Goal: Task Accomplishment & Management: Use online tool/utility

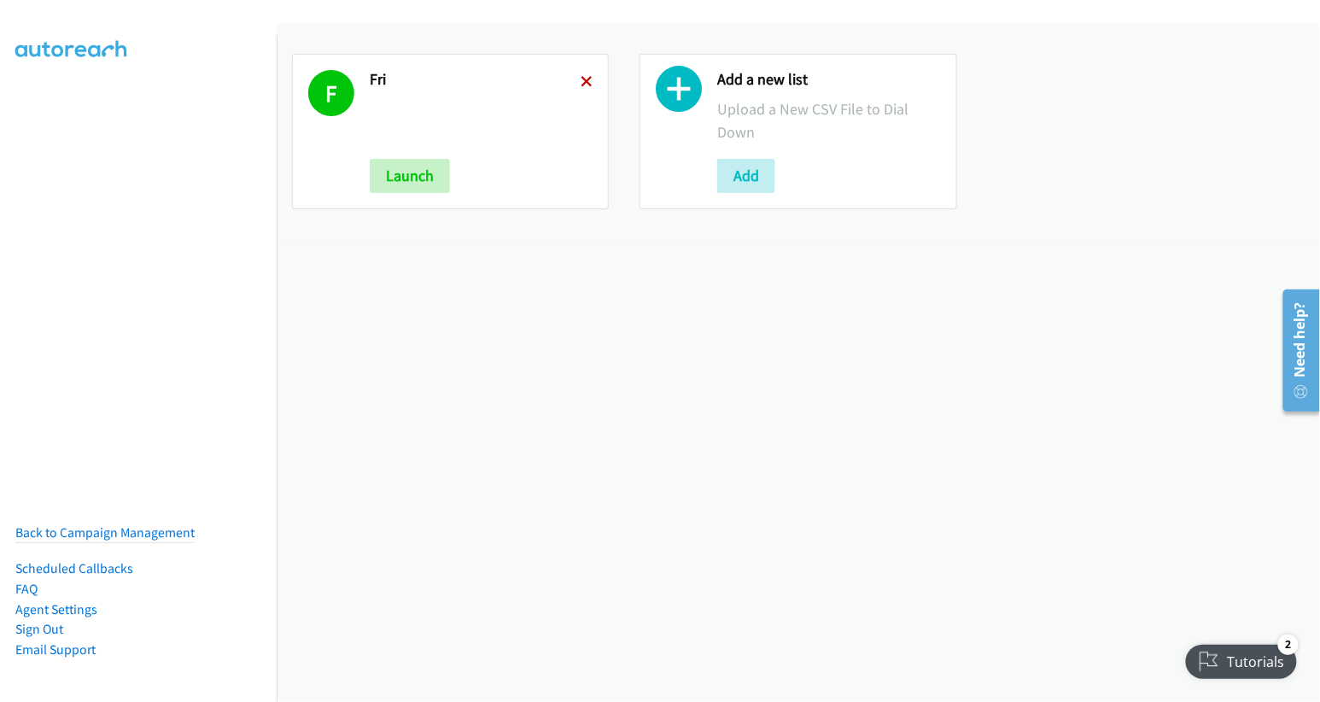
click at [581, 79] on icon at bounding box center [587, 83] width 12 height 12
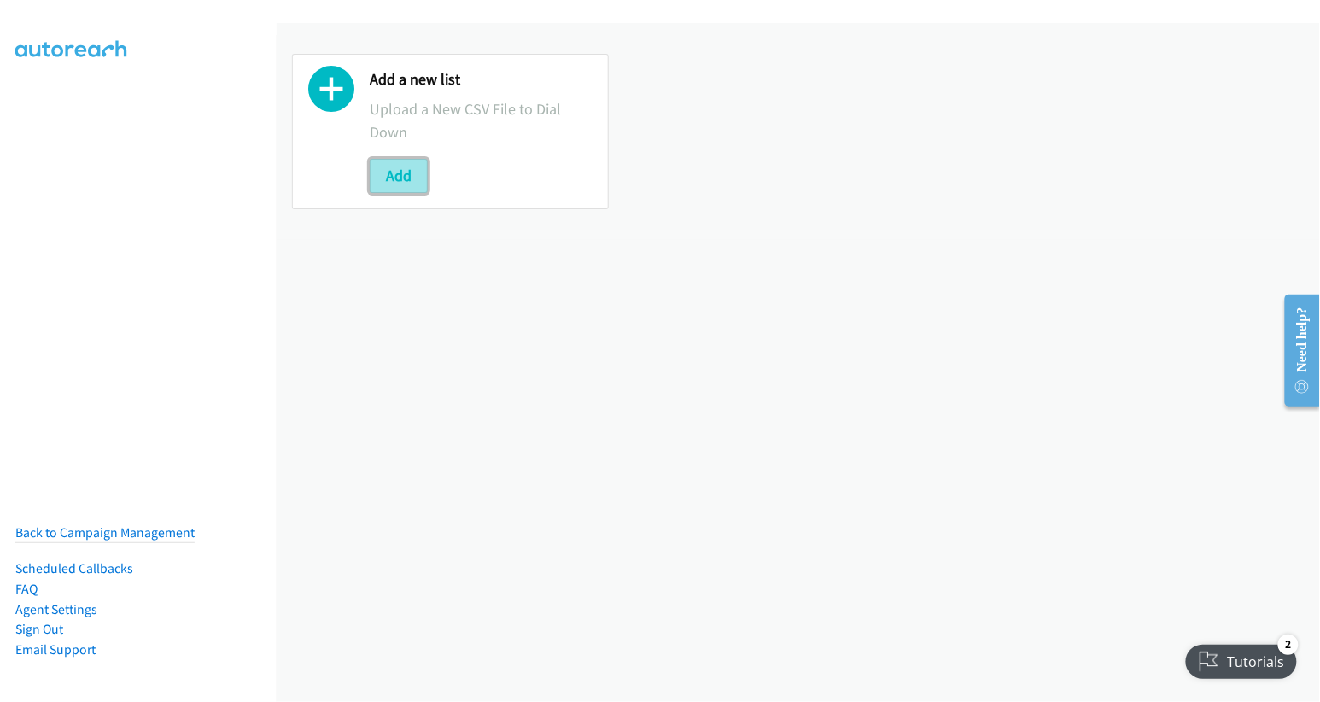
click at [392, 171] on button "Add" at bounding box center [399, 176] width 58 height 34
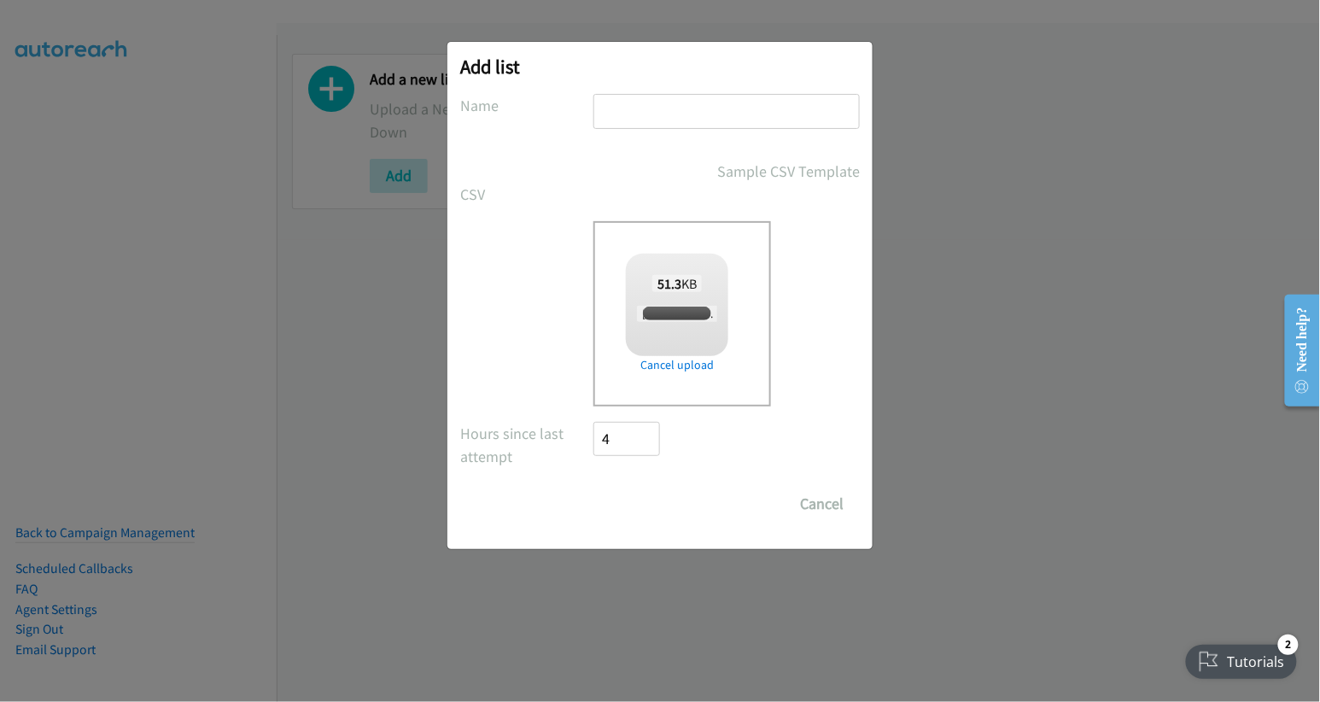
checkbox input "true"
click at [705, 117] on input "text" at bounding box center [727, 111] width 266 height 35
type input "fri"
click at [640, 500] on input "Save List" at bounding box center [639, 504] width 90 height 34
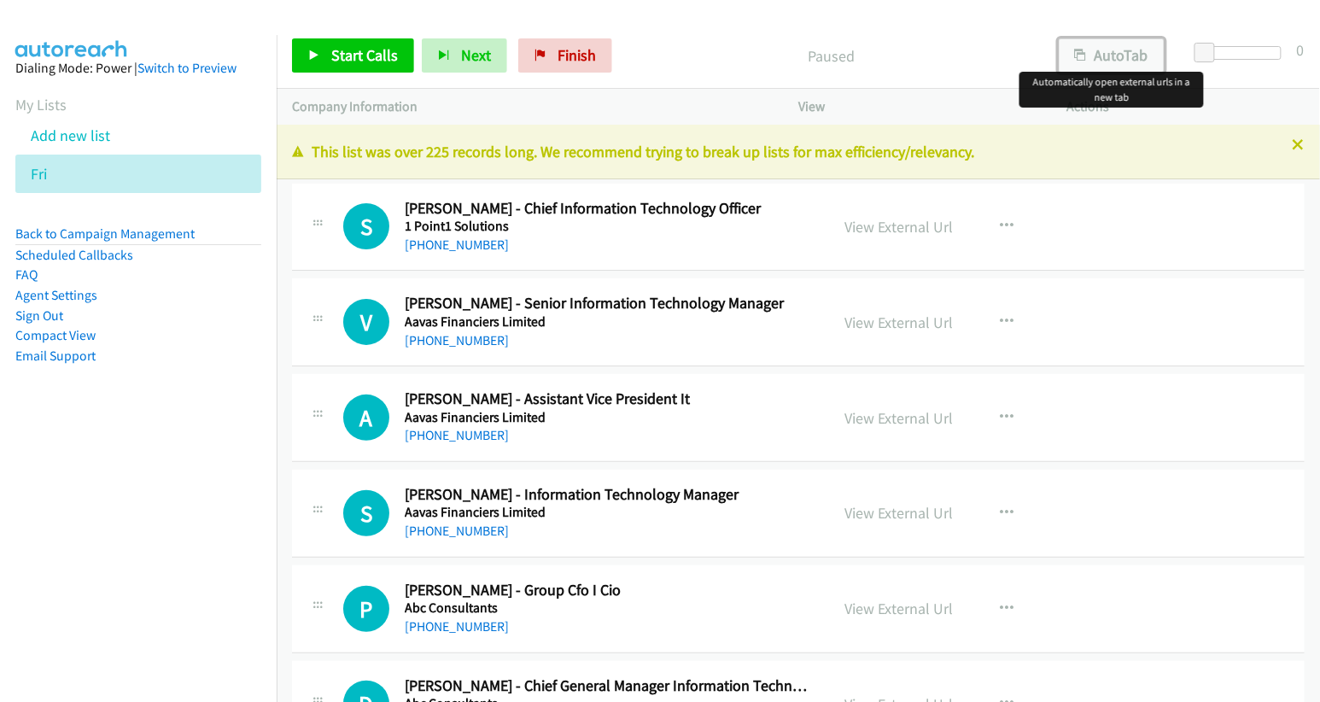
click at [1122, 54] on button "AutoTab" at bounding box center [1112, 55] width 106 height 34
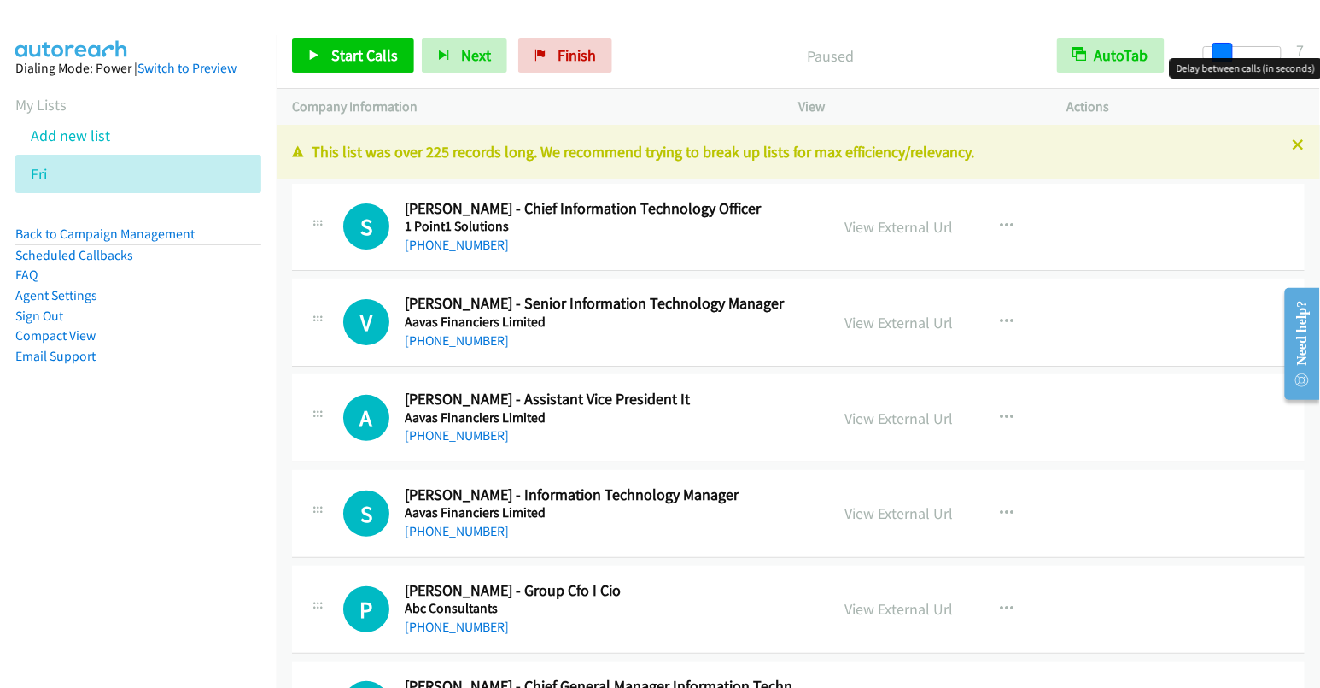
drag, startPoint x: 1202, startPoint y: 50, endPoint x: 1219, endPoint y: 56, distance: 18.4
click at [1219, 56] on span at bounding box center [1223, 53] width 20 height 20
click at [1229, 51] on span at bounding box center [1228, 53] width 20 height 20
click at [1227, 51] on span at bounding box center [1225, 53] width 20 height 20
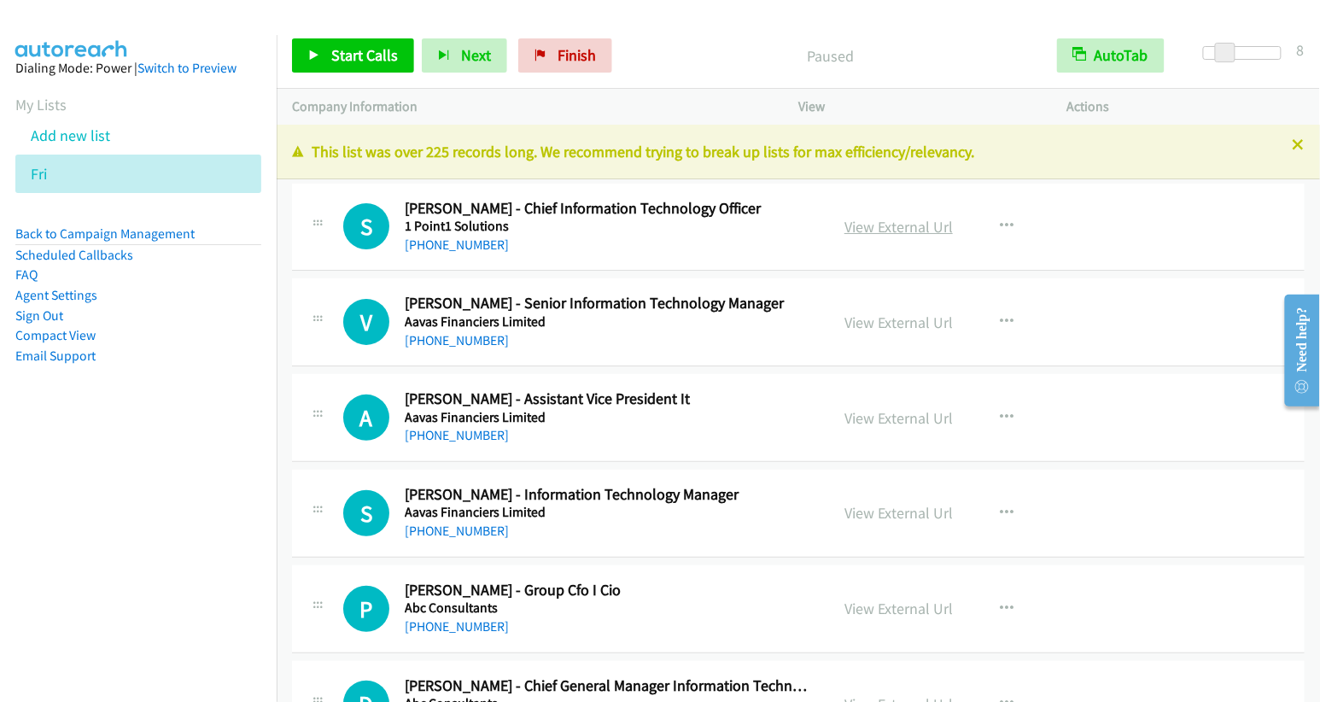
click at [909, 221] on link "View External Url" at bounding box center [899, 227] width 108 height 20
click at [324, 39] on link "Start Calls" at bounding box center [353, 55] width 122 height 34
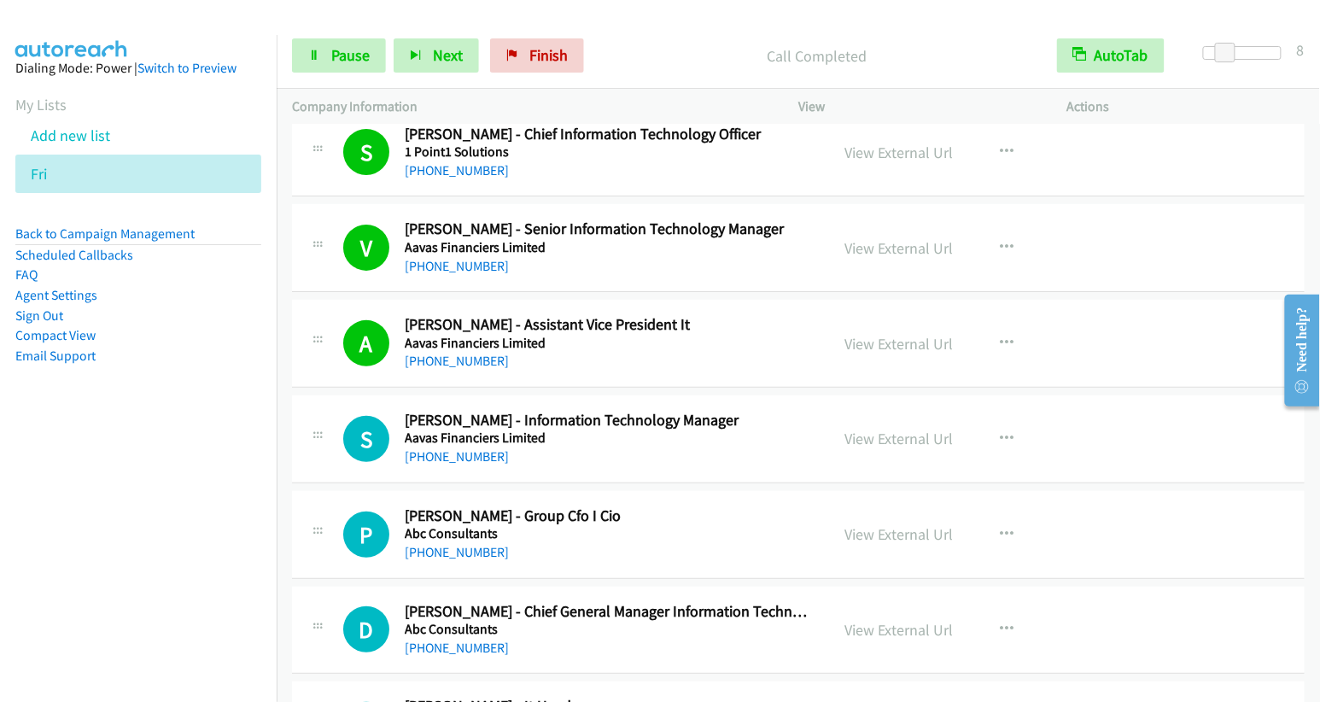
scroll to position [98, 0]
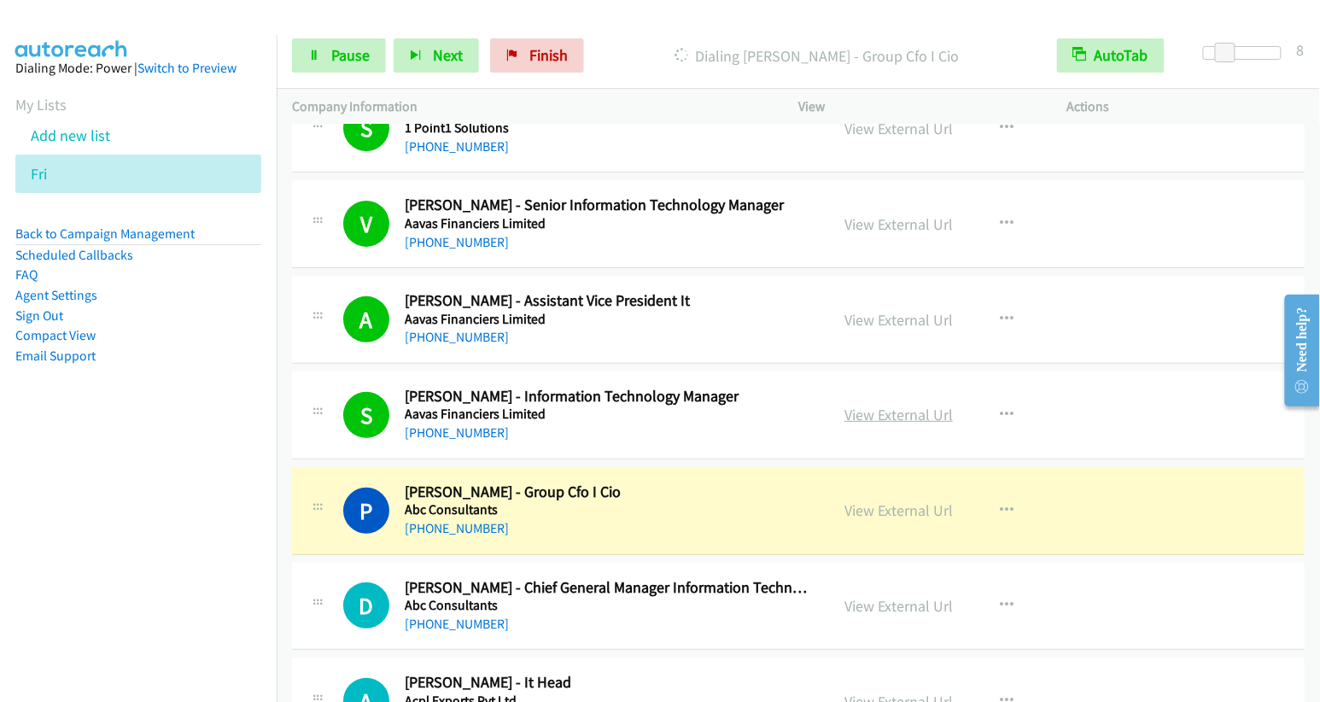
click at [899, 406] on link "View External Url" at bounding box center [899, 415] width 108 height 20
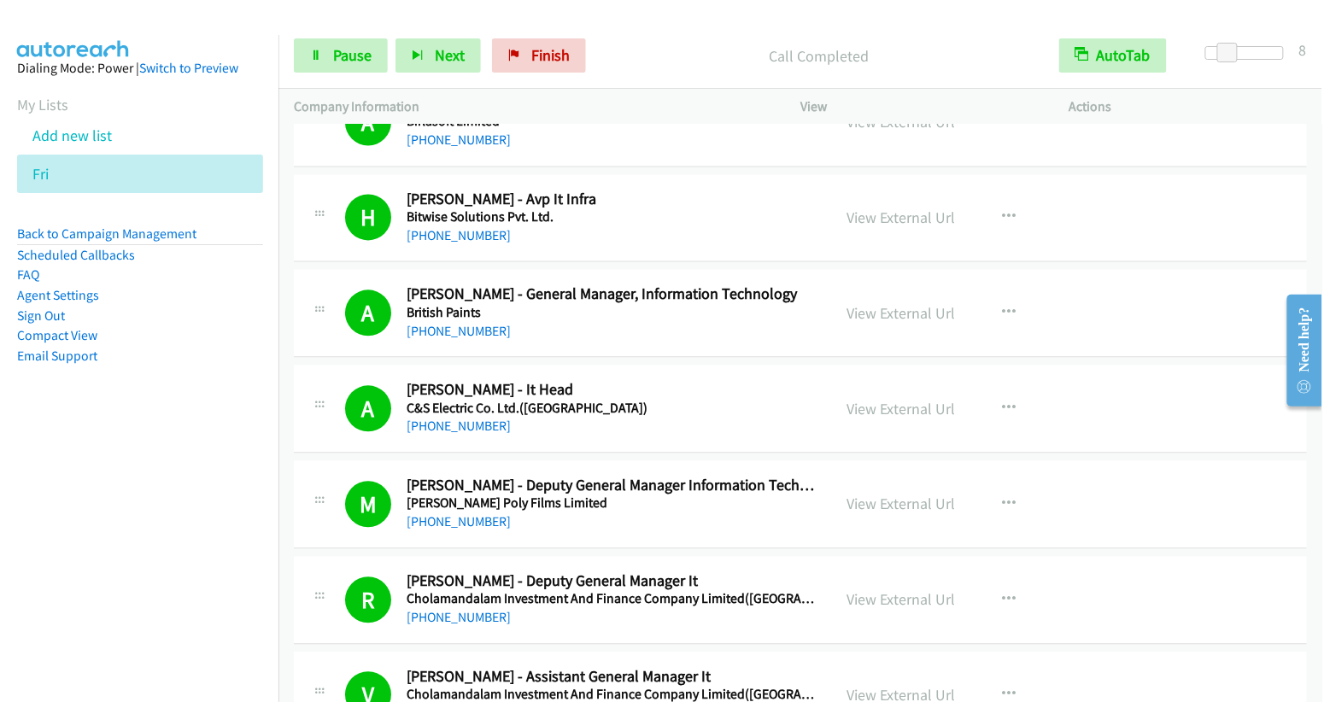
scroll to position [3687, 0]
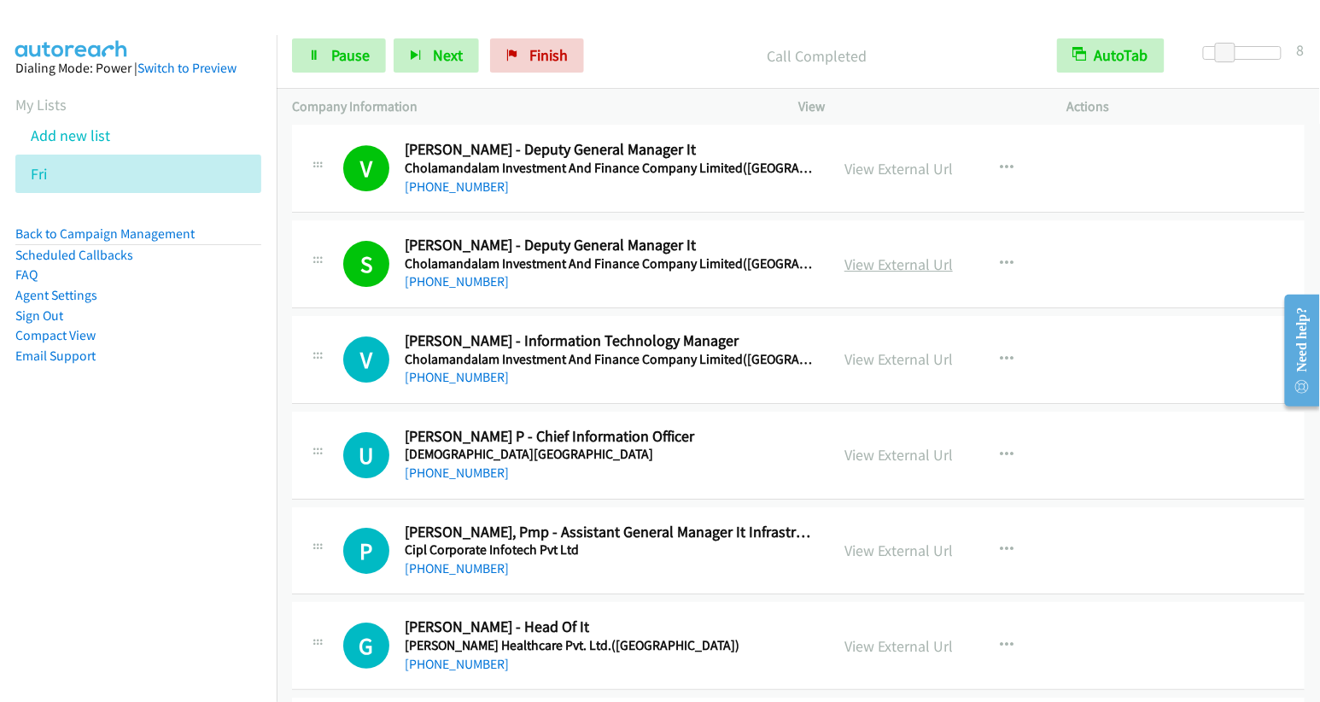
click at [881, 255] on link "View External Url" at bounding box center [899, 265] width 108 height 20
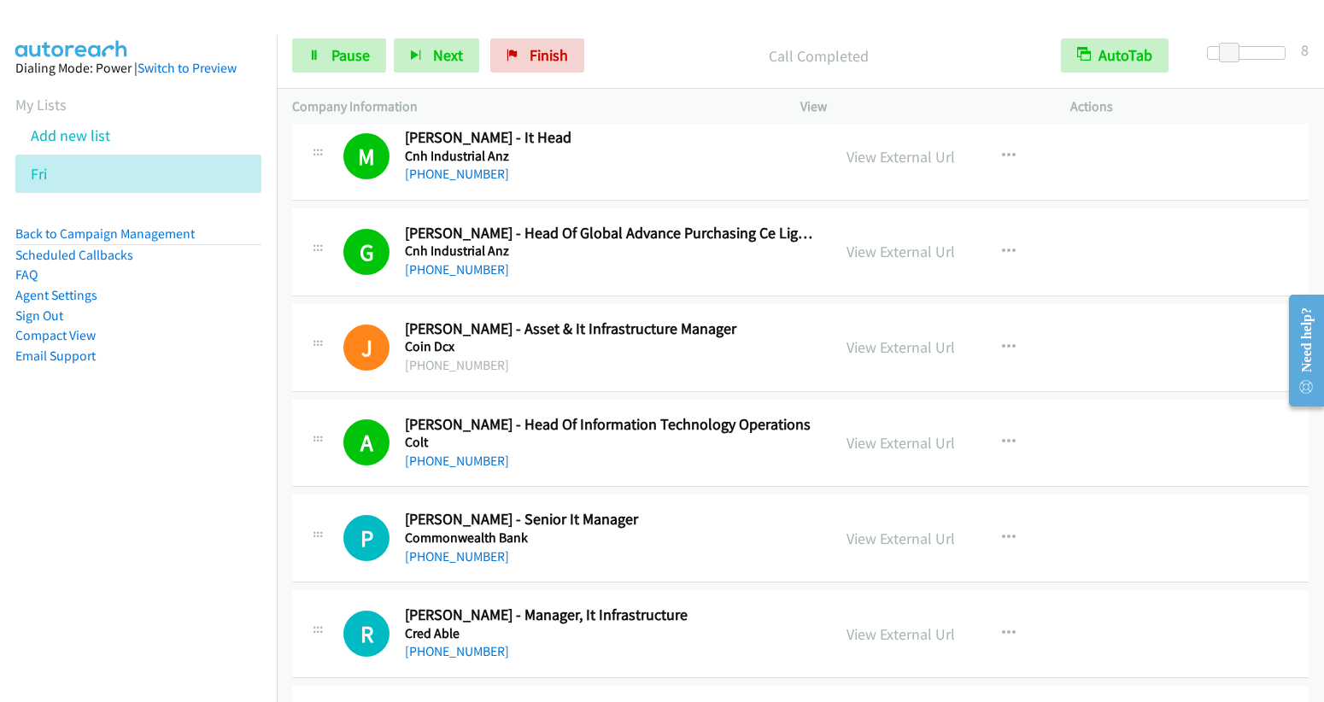
scroll to position [4455, 0]
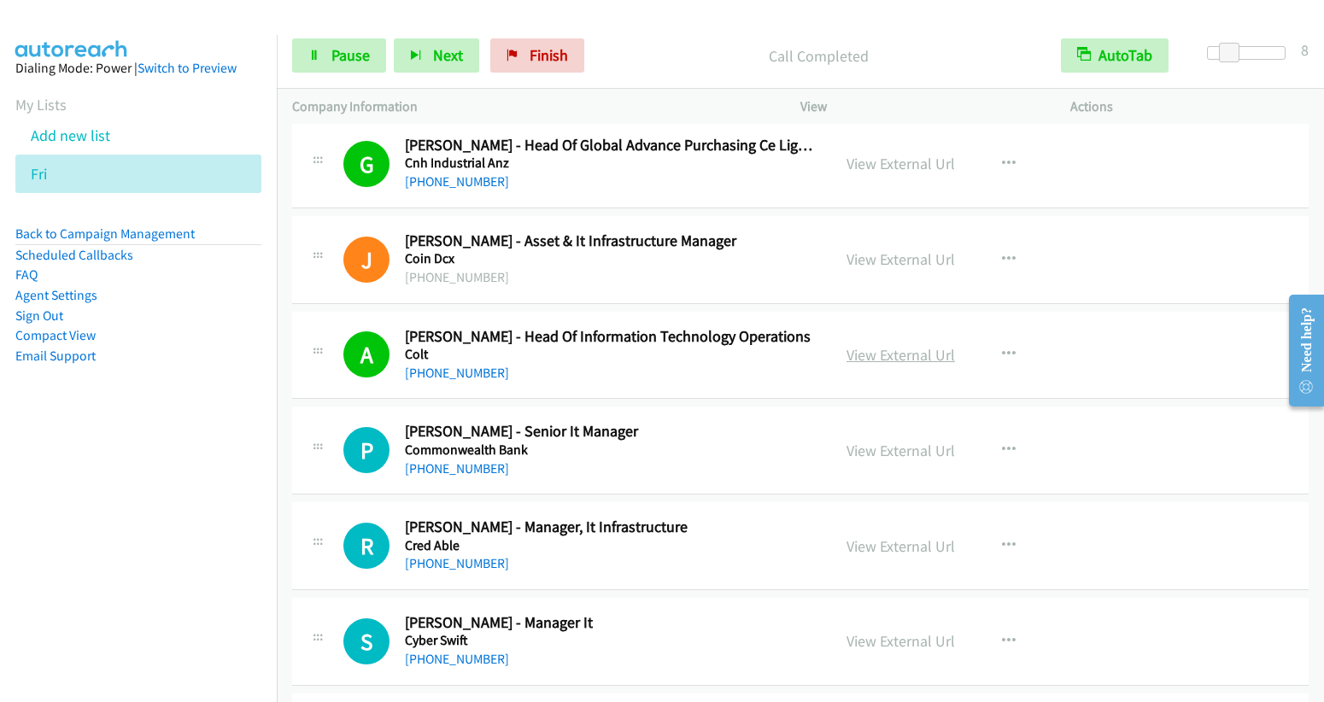
click at [908, 345] on link "View External Url" at bounding box center [900, 355] width 108 height 20
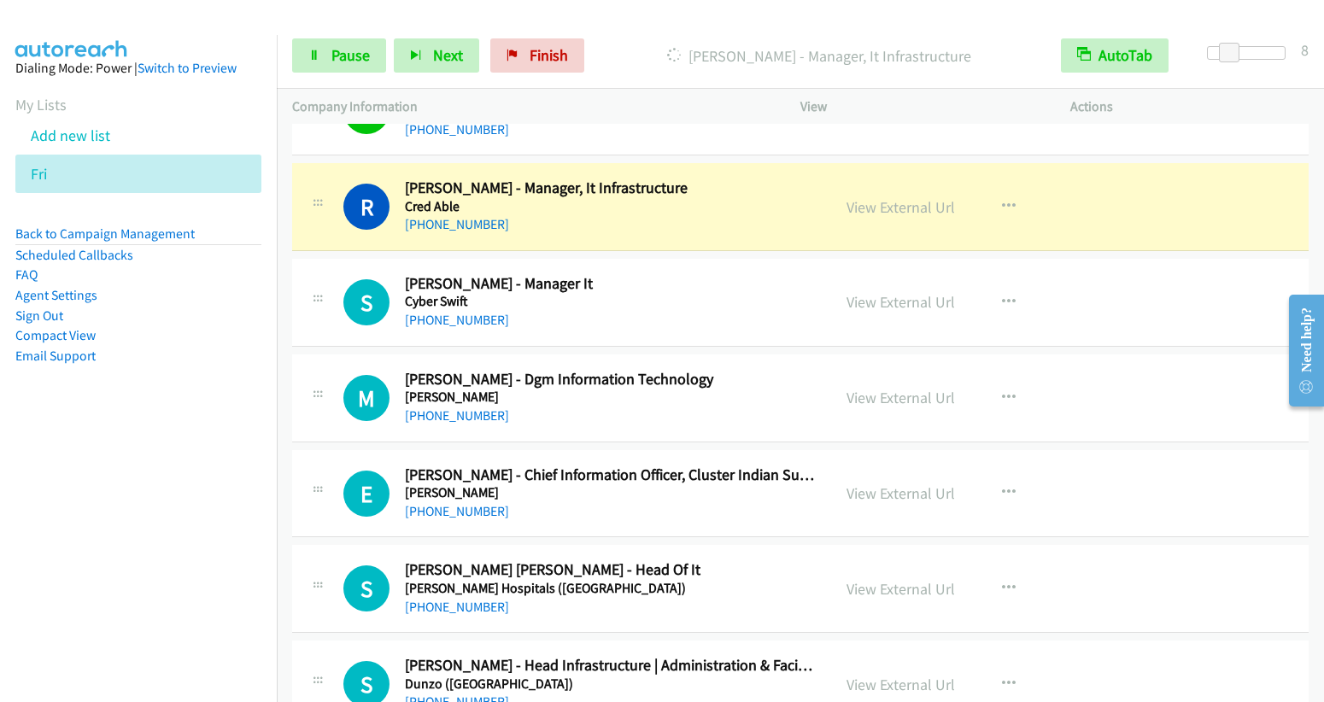
scroll to position [4795, 0]
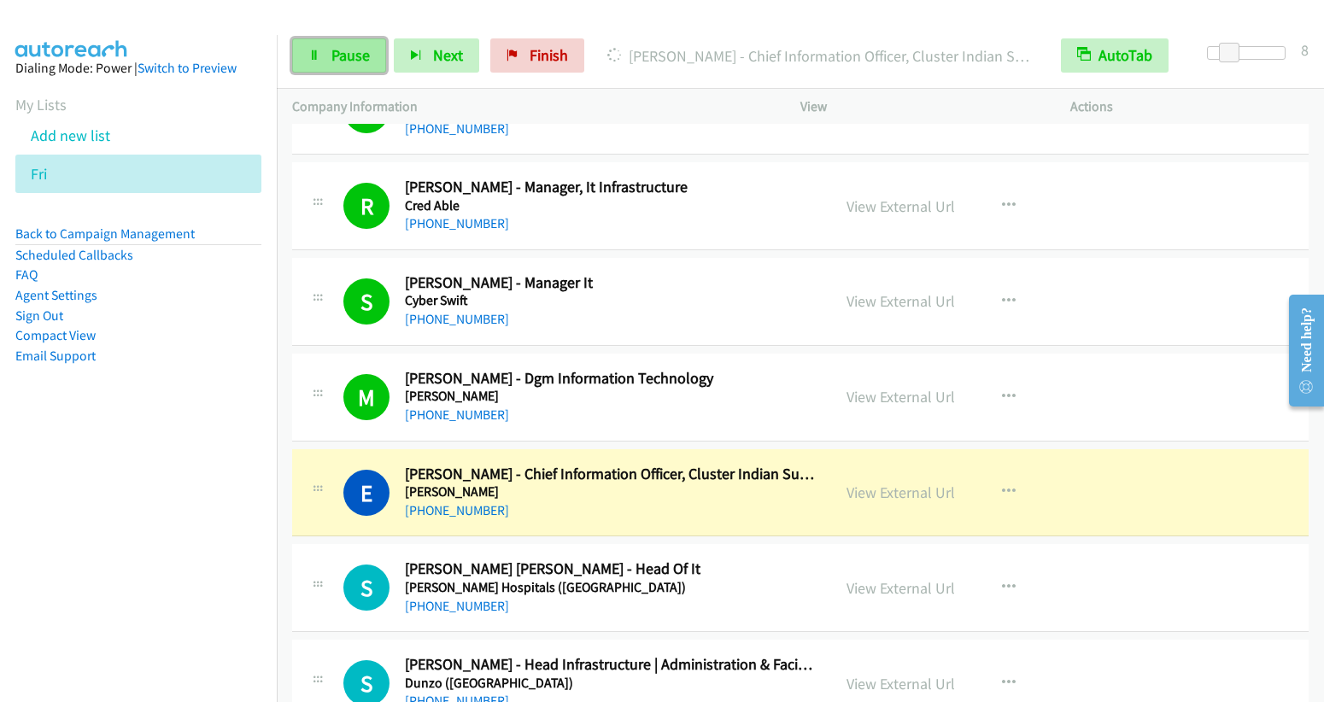
drag, startPoint x: 340, startPoint y: 65, endPoint x: 643, endPoint y: 34, distance: 304.8
click at [340, 65] on link "Pause" at bounding box center [339, 55] width 94 height 34
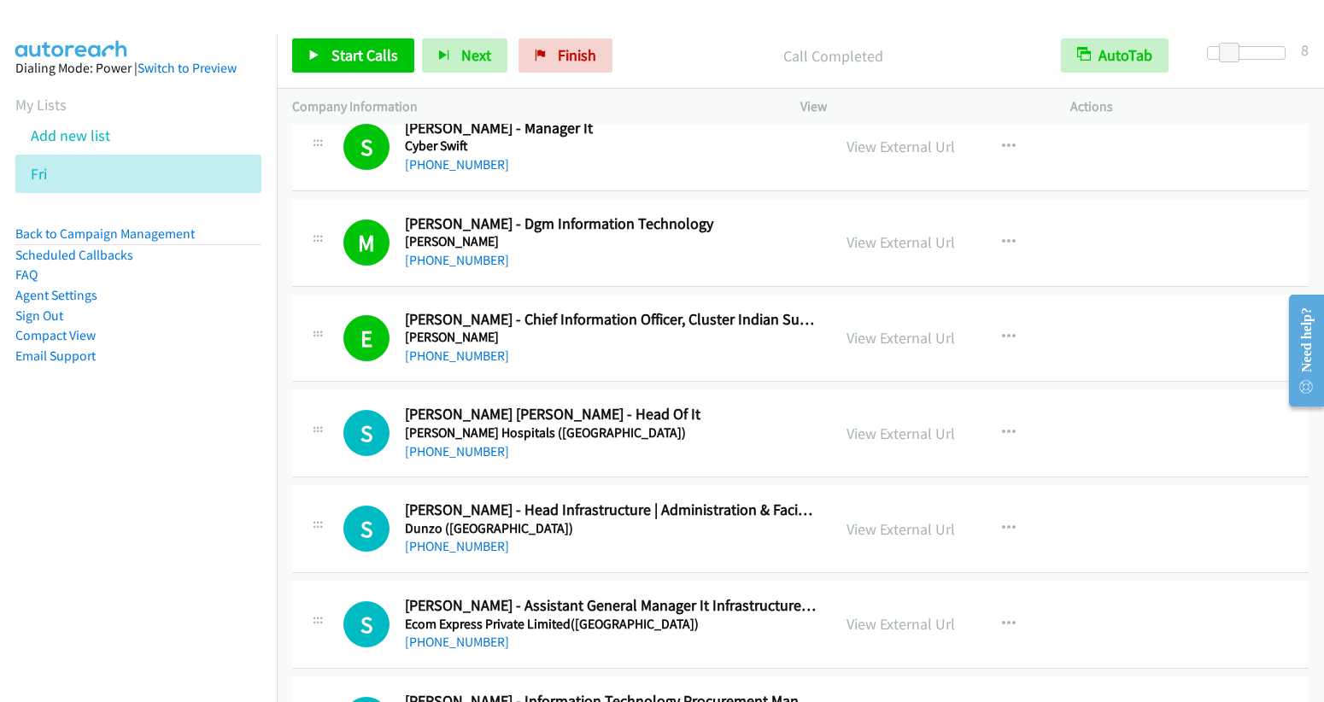
scroll to position [4969, 0]
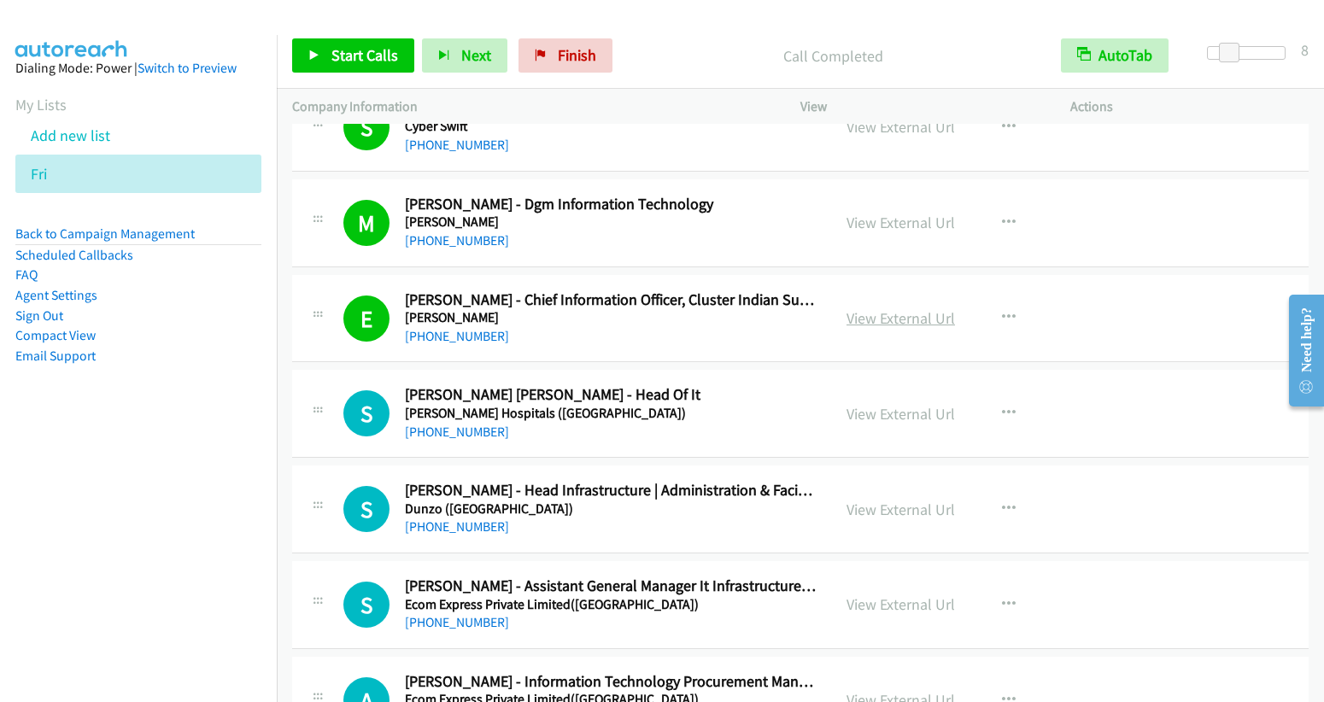
click at [919, 308] on link "View External Url" at bounding box center [900, 318] width 108 height 20
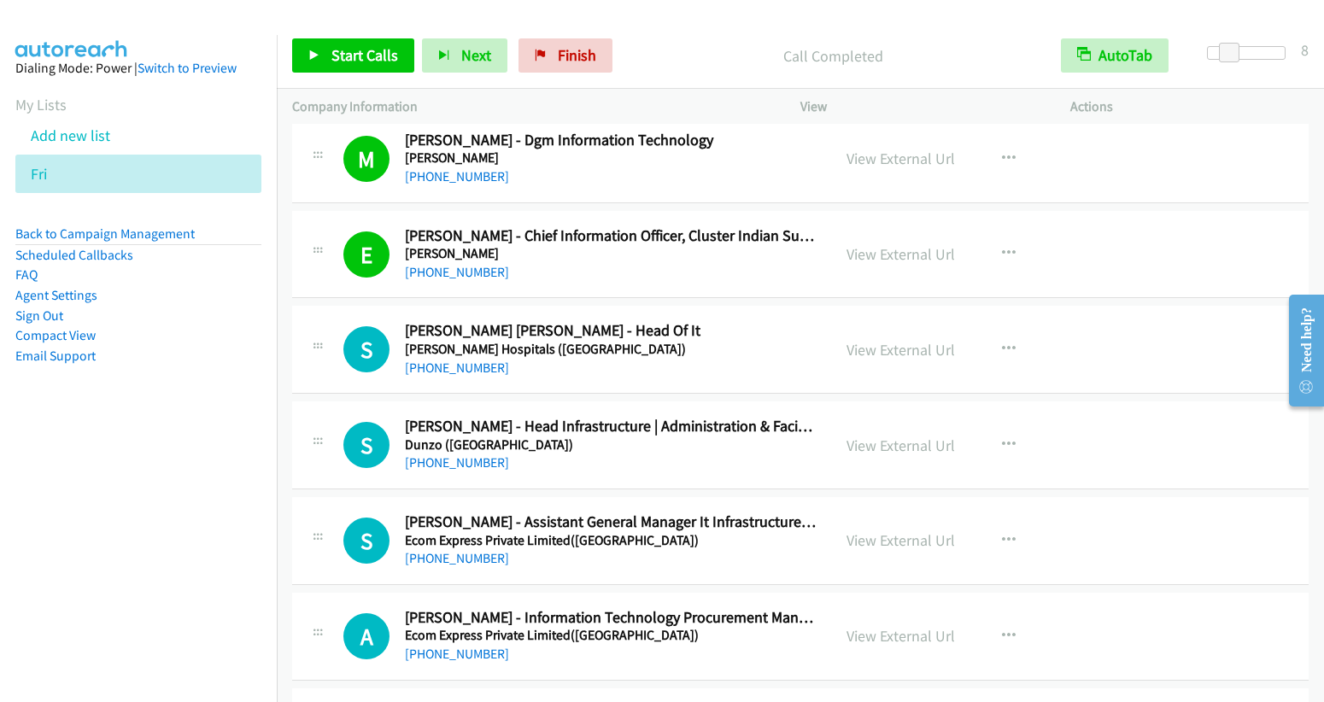
scroll to position [5049, 0]
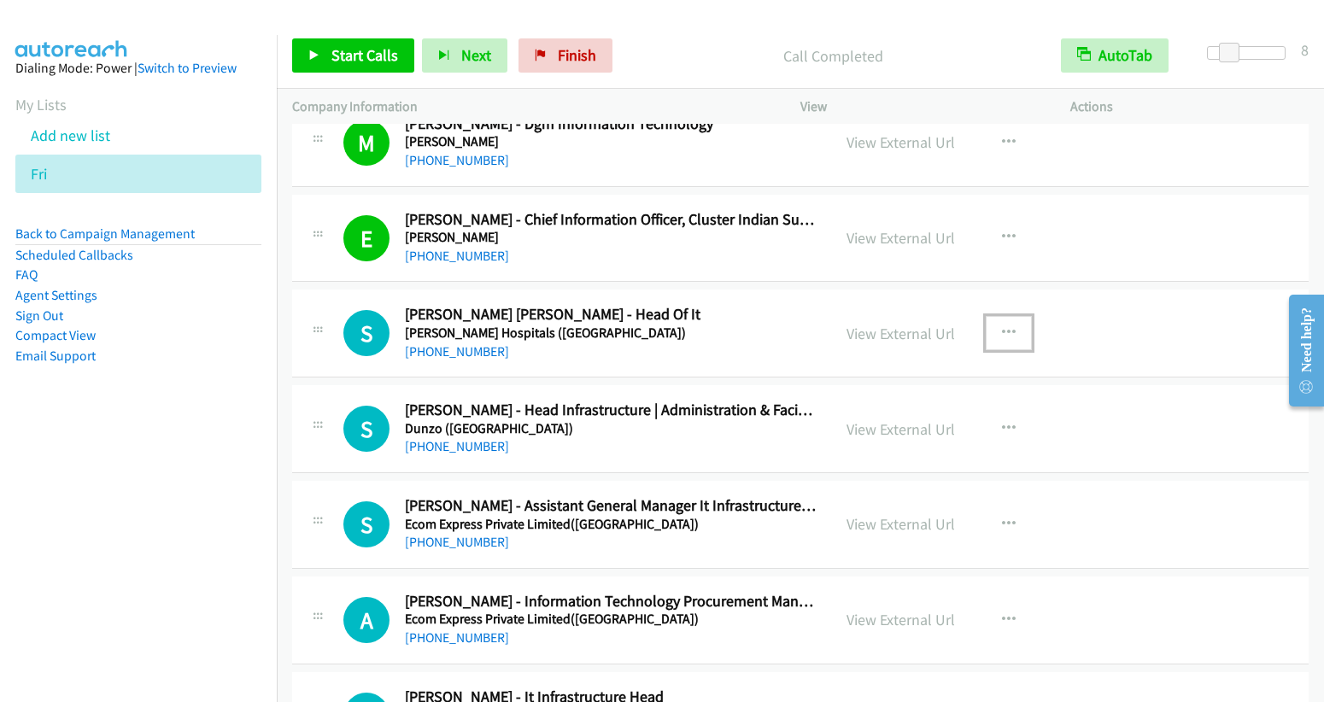
click at [1002, 326] on icon "button" at bounding box center [1009, 333] width 14 height 14
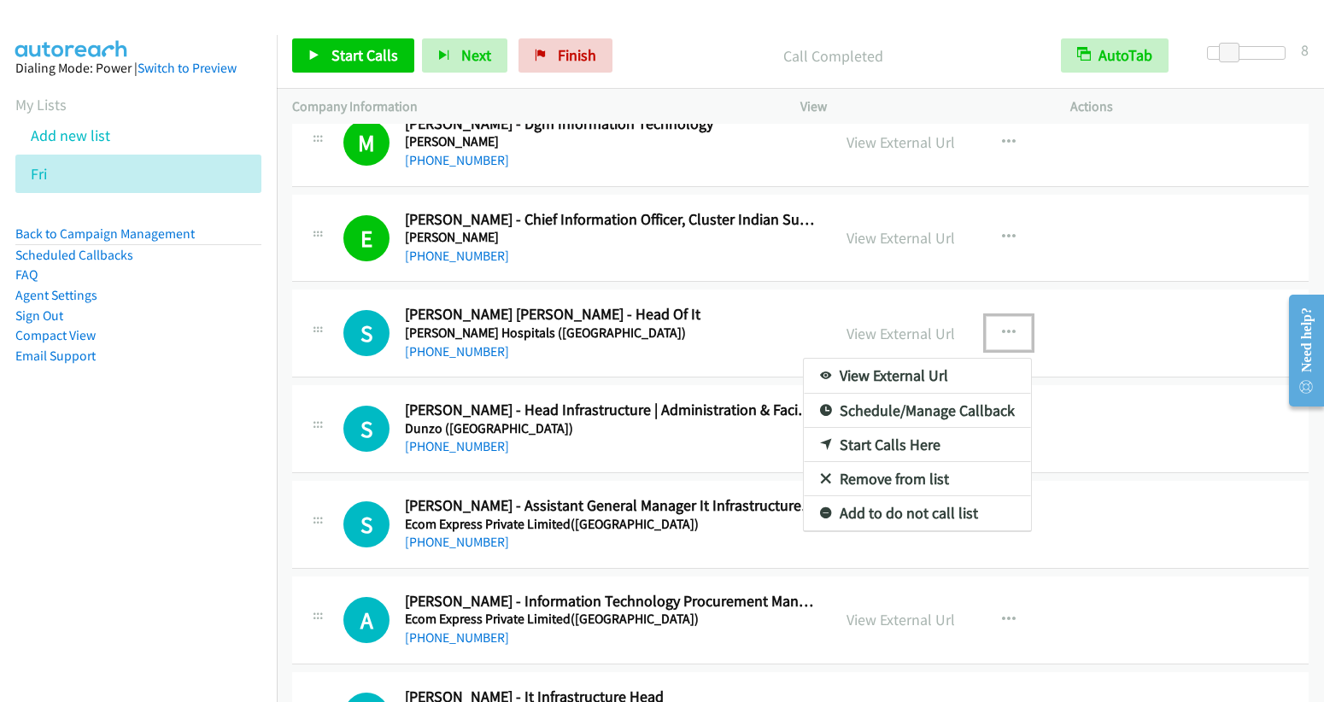
click at [915, 428] on link "Start Calls Here" at bounding box center [917, 445] width 227 height 34
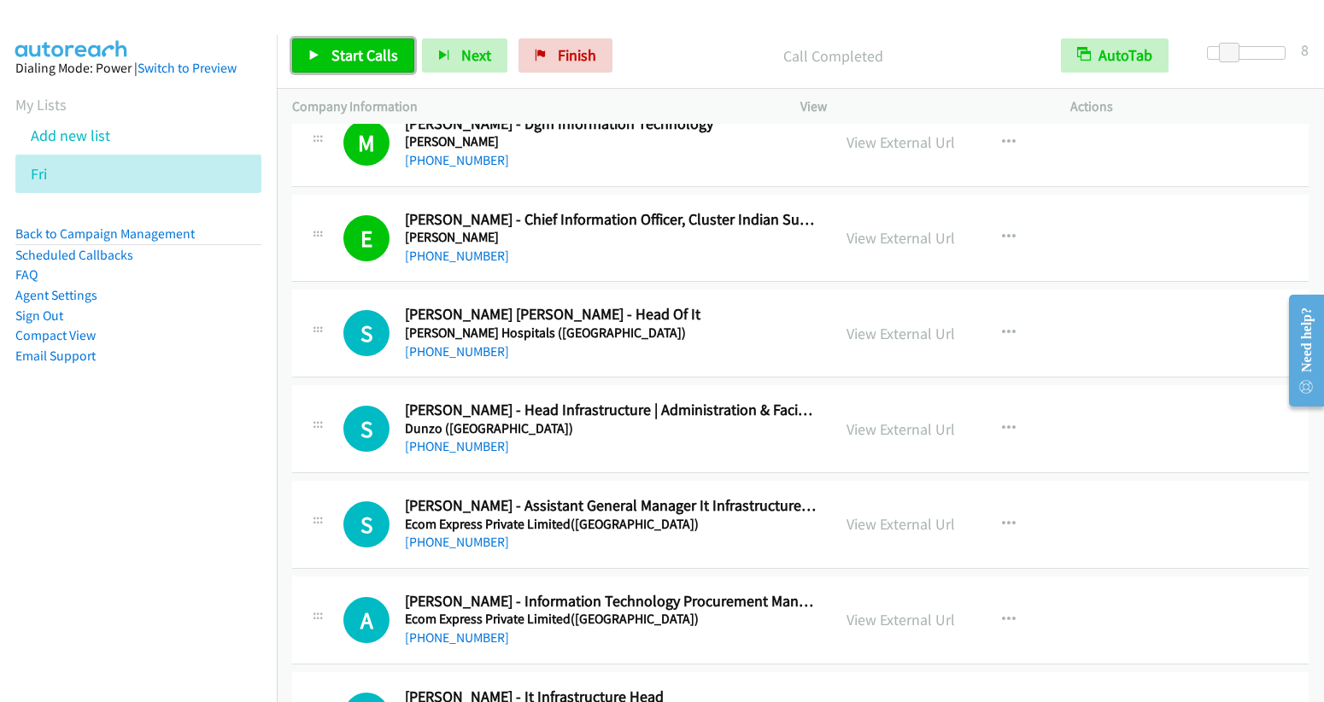
click at [366, 56] on span "Start Calls" at bounding box center [364, 55] width 67 height 20
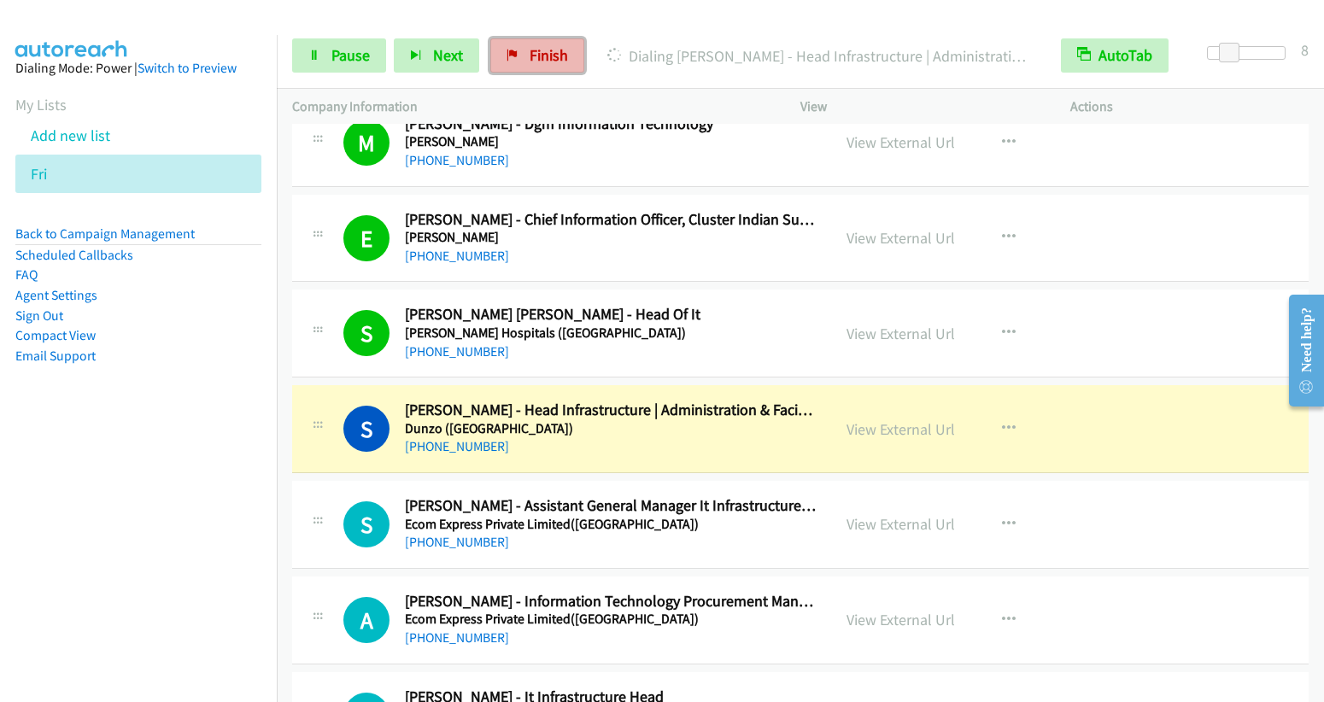
click at [503, 62] on link "Finish" at bounding box center [537, 55] width 94 height 34
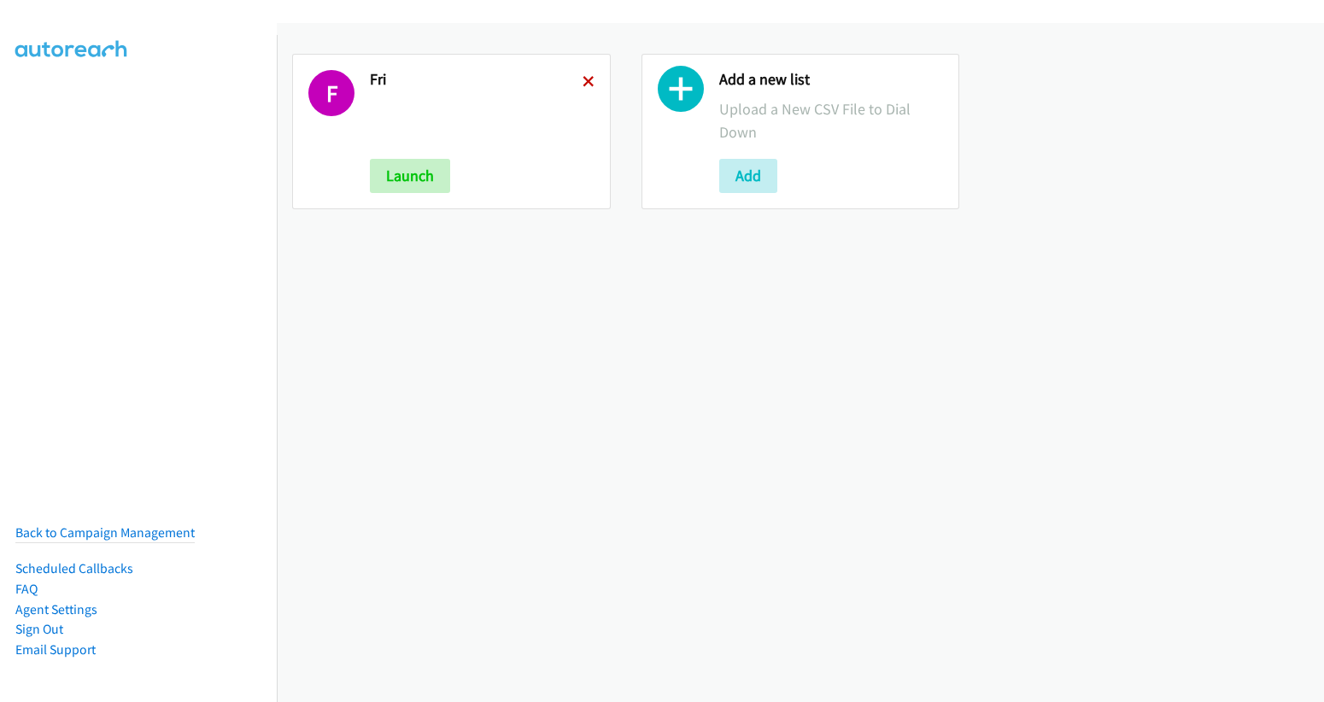
click at [585, 78] on icon at bounding box center [588, 83] width 12 height 12
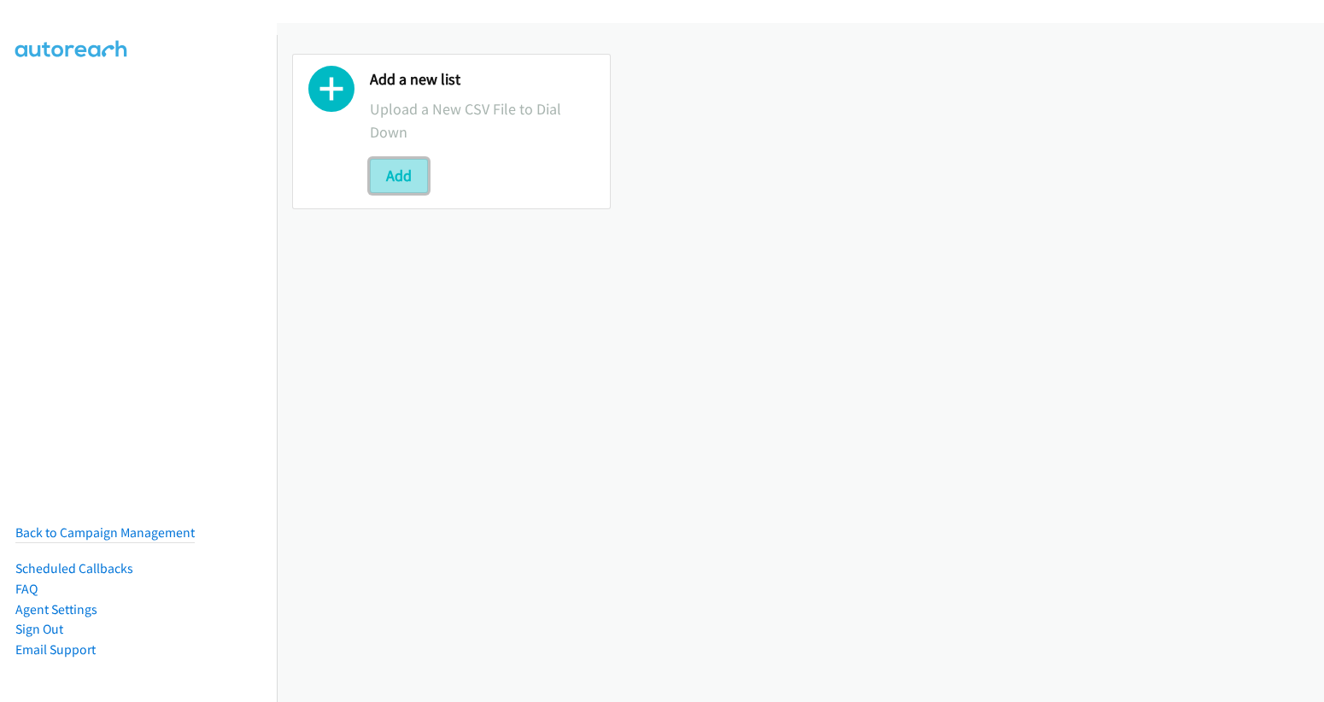
click at [401, 173] on button "Add" at bounding box center [399, 176] width 58 height 34
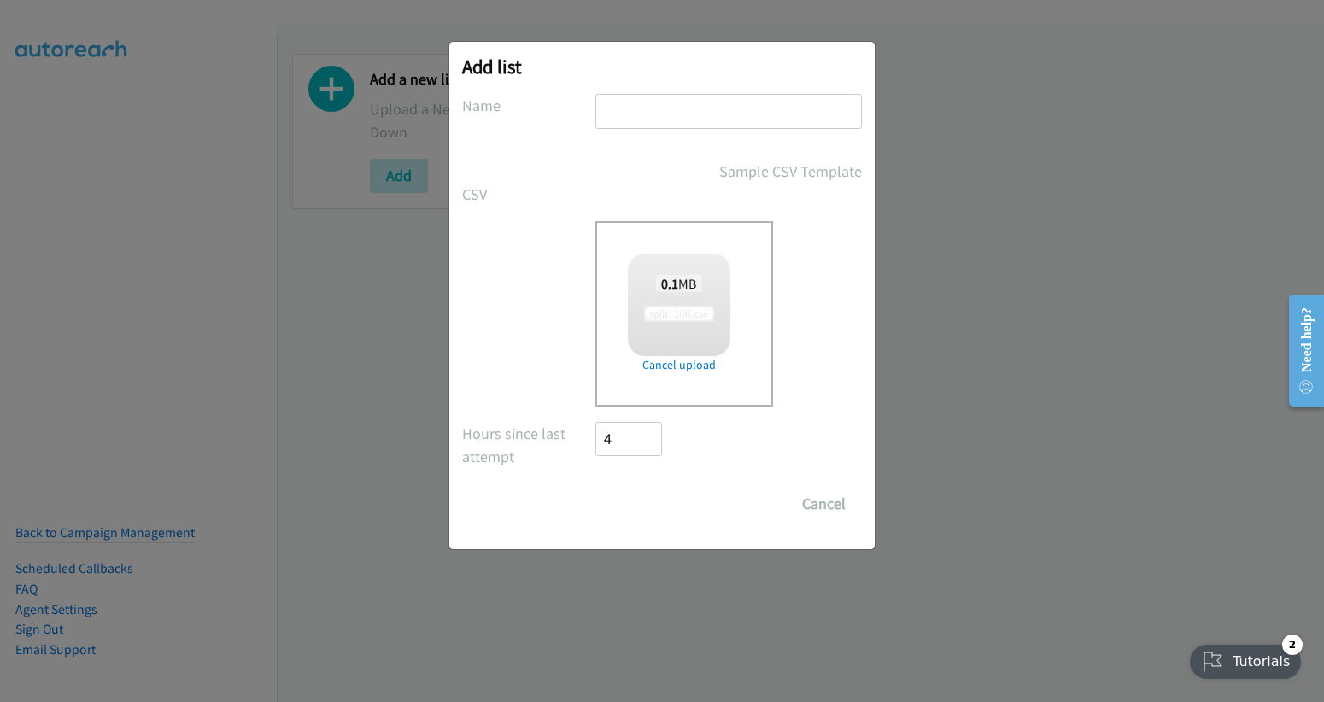
click at [669, 117] on input "text" at bounding box center [728, 111] width 266 height 35
checkbox input "true"
type input "fri"
click at [653, 495] on input "Save List" at bounding box center [640, 504] width 90 height 34
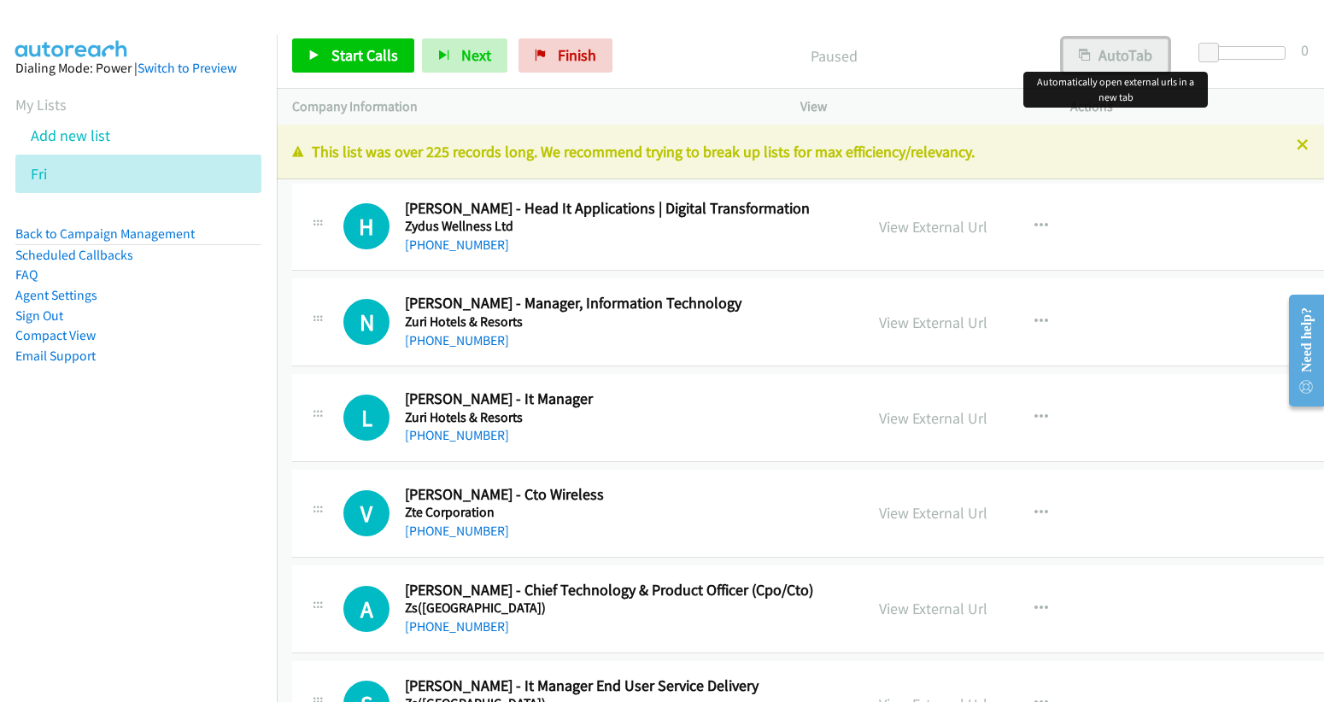
click at [1129, 43] on button "AutoTab" at bounding box center [1115, 55] width 106 height 34
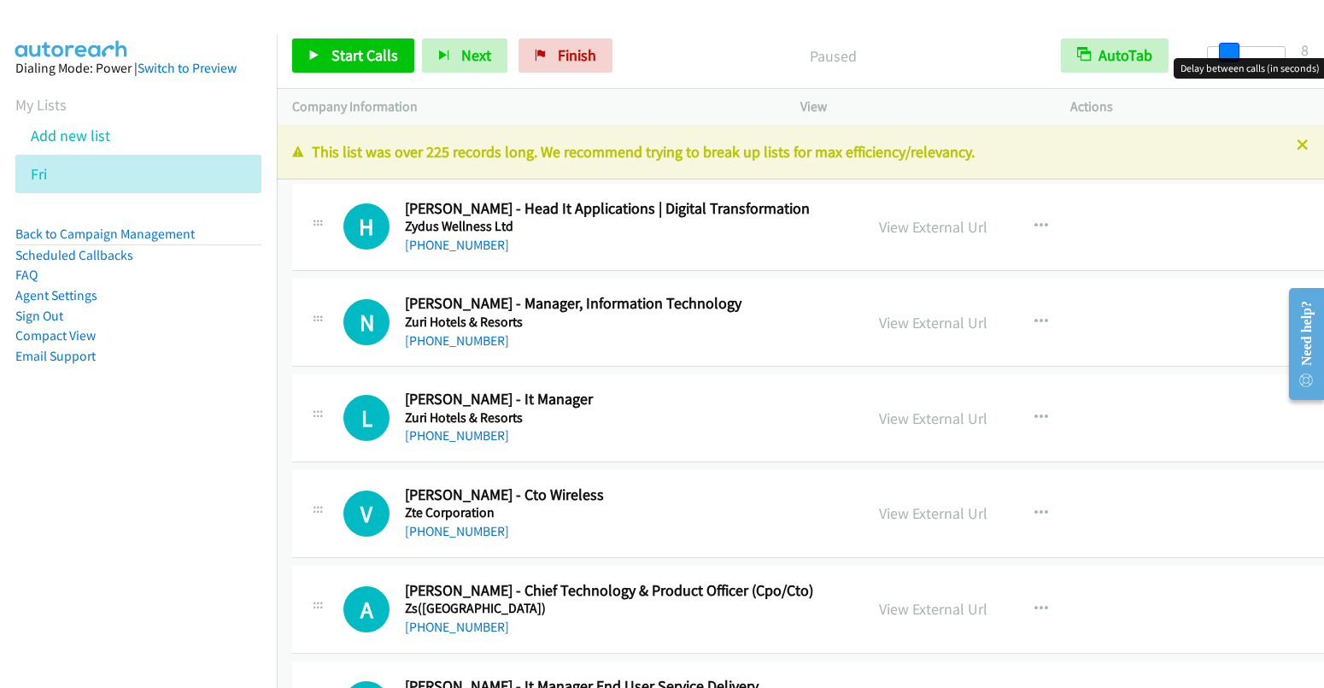
drag, startPoint x: 1212, startPoint y: 44, endPoint x: 1232, endPoint y: 45, distance: 20.5
click at [1232, 45] on span at bounding box center [1229, 53] width 20 height 20
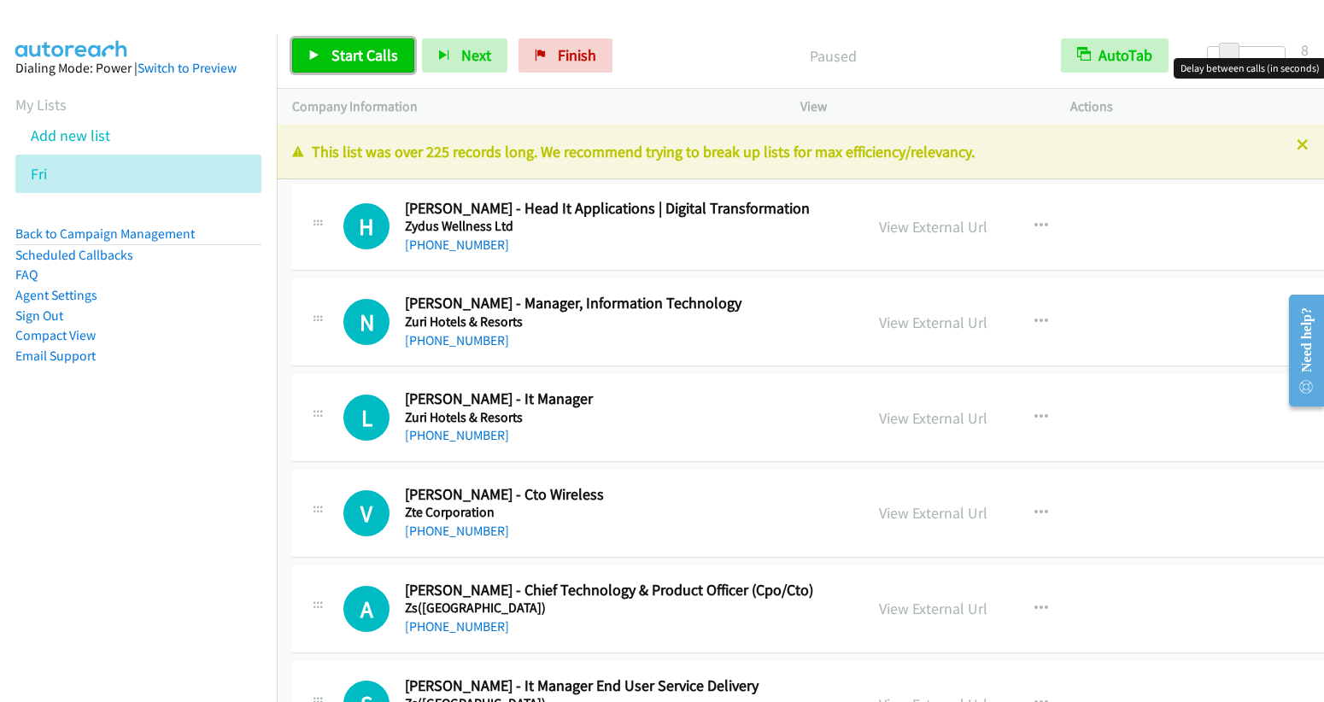
click at [365, 58] on span "Start Calls" at bounding box center [364, 55] width 67 height 20
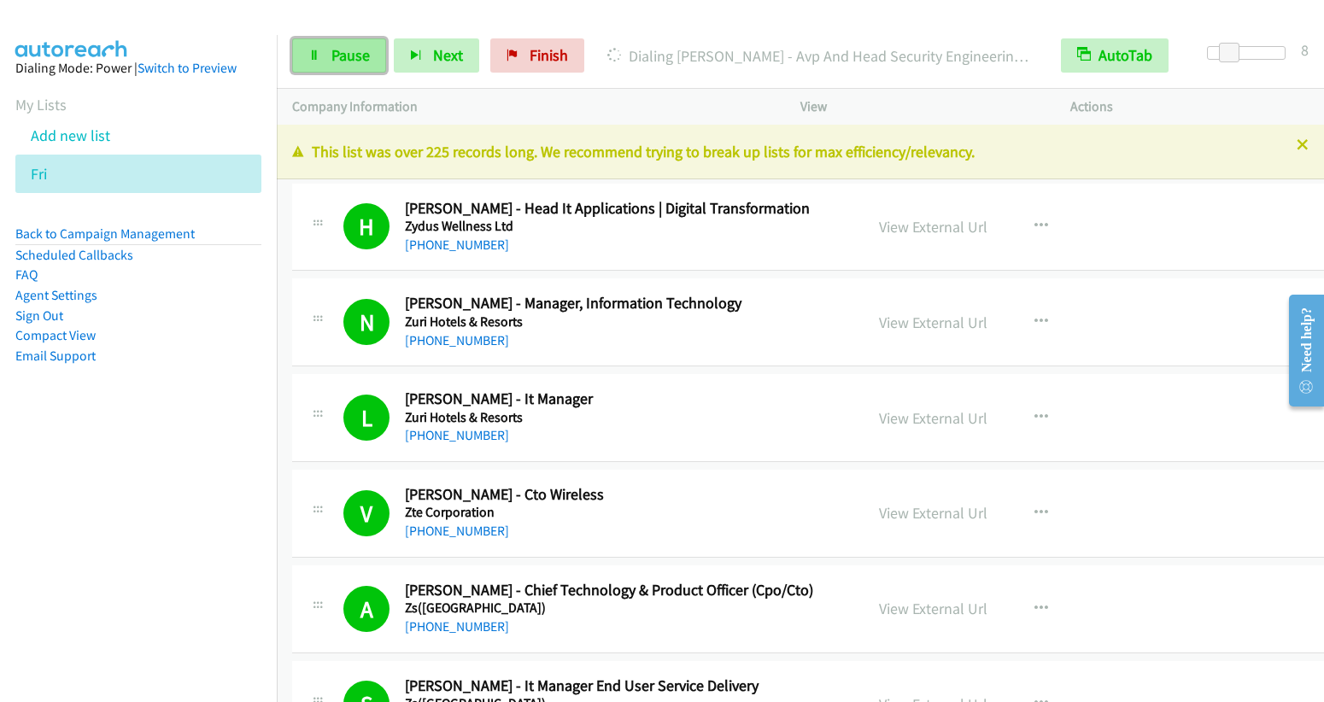
click at [331, 65] on link "Pause" at bounding box center [339, 55] width 94 height 34
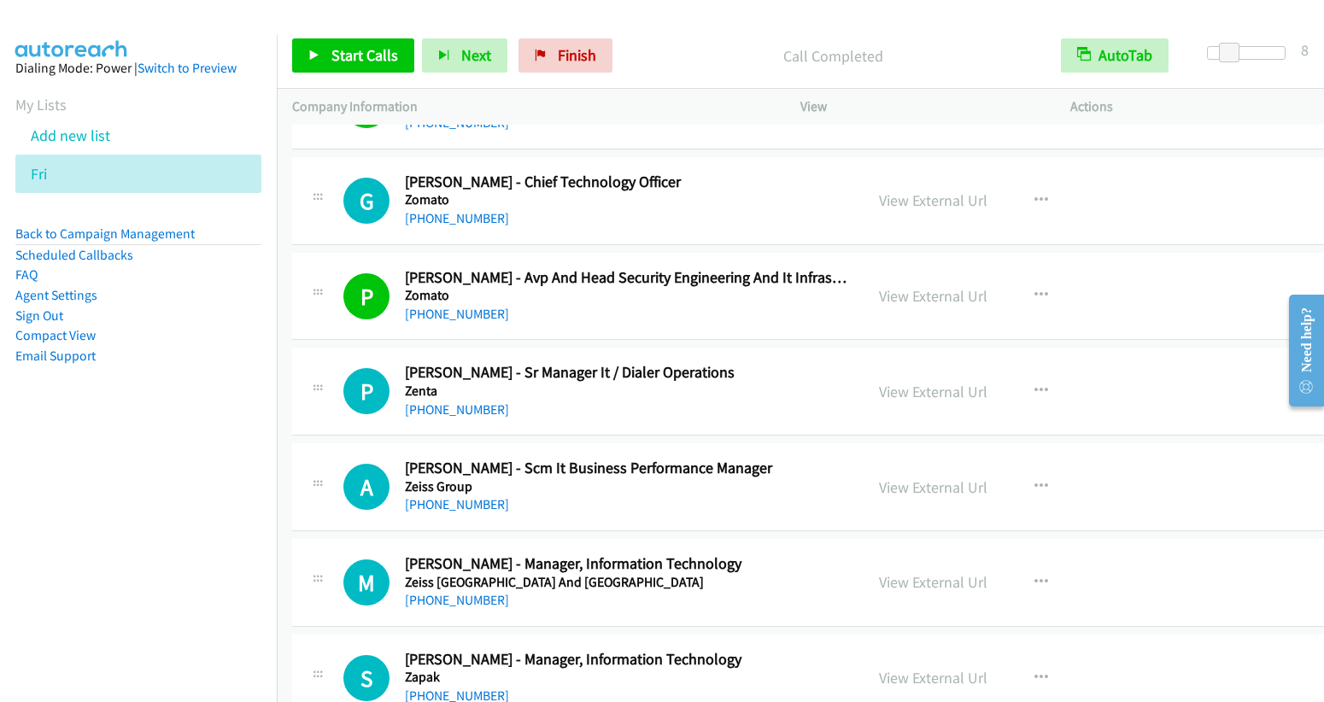
scroll to position [736, 0]
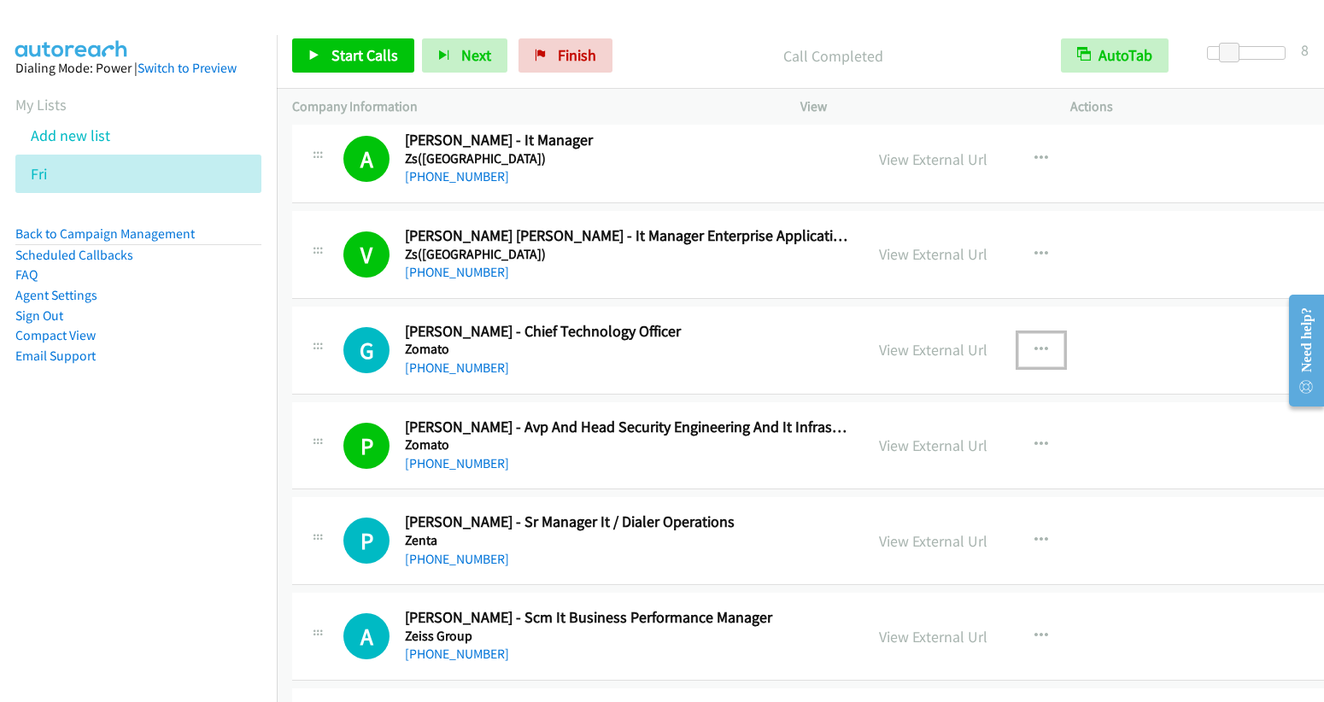
click at [1034, 348] on icon "button" at bounding box center [1041, 350] width 14 height 14
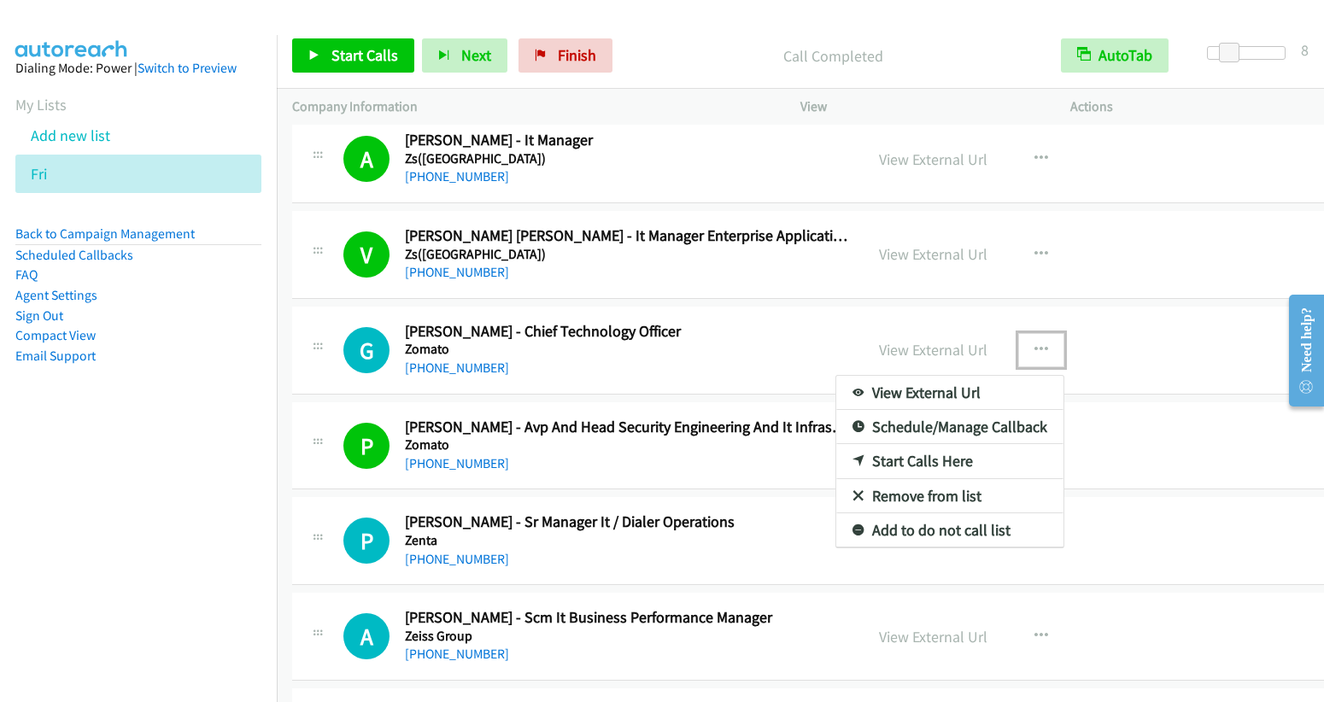
click at [901, 450] on link "Start Calls Here" at bounding box center [949, 461] width 227 height 34
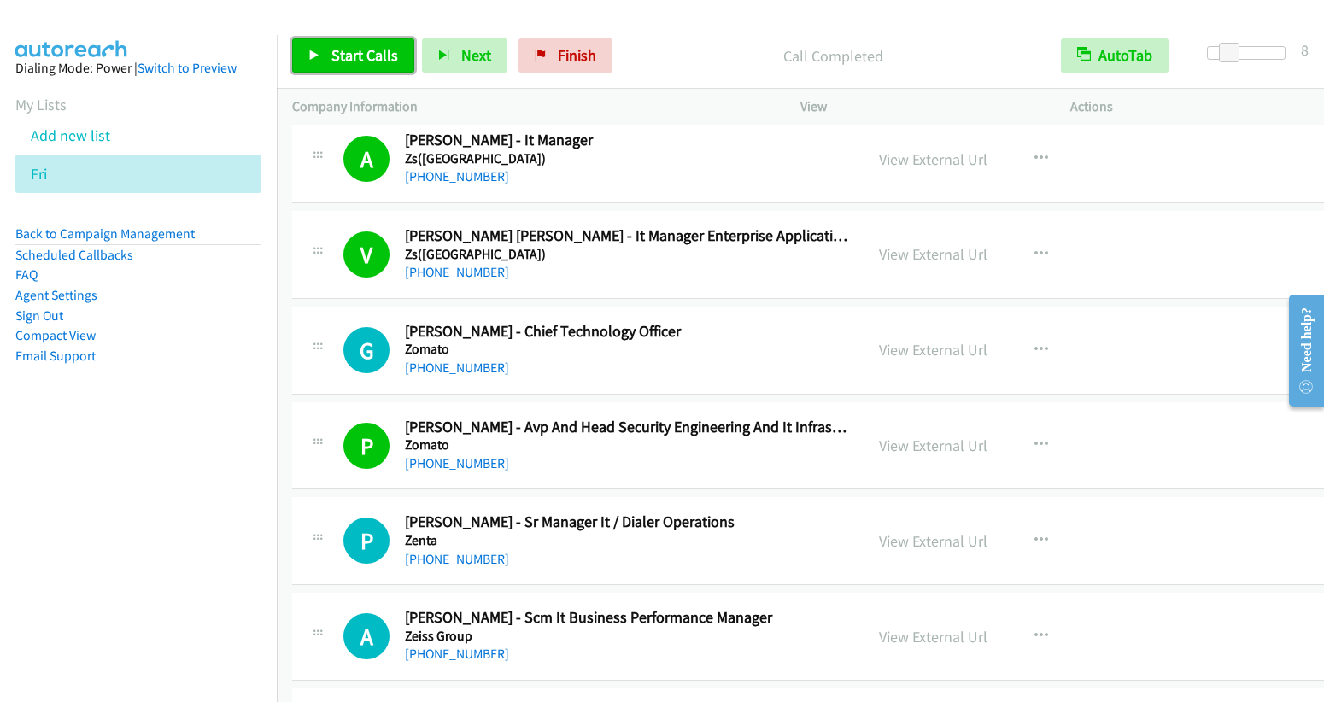
click at [356, 54] on span "Start Calls" at bounding box center [364, 55] width 67 height 20
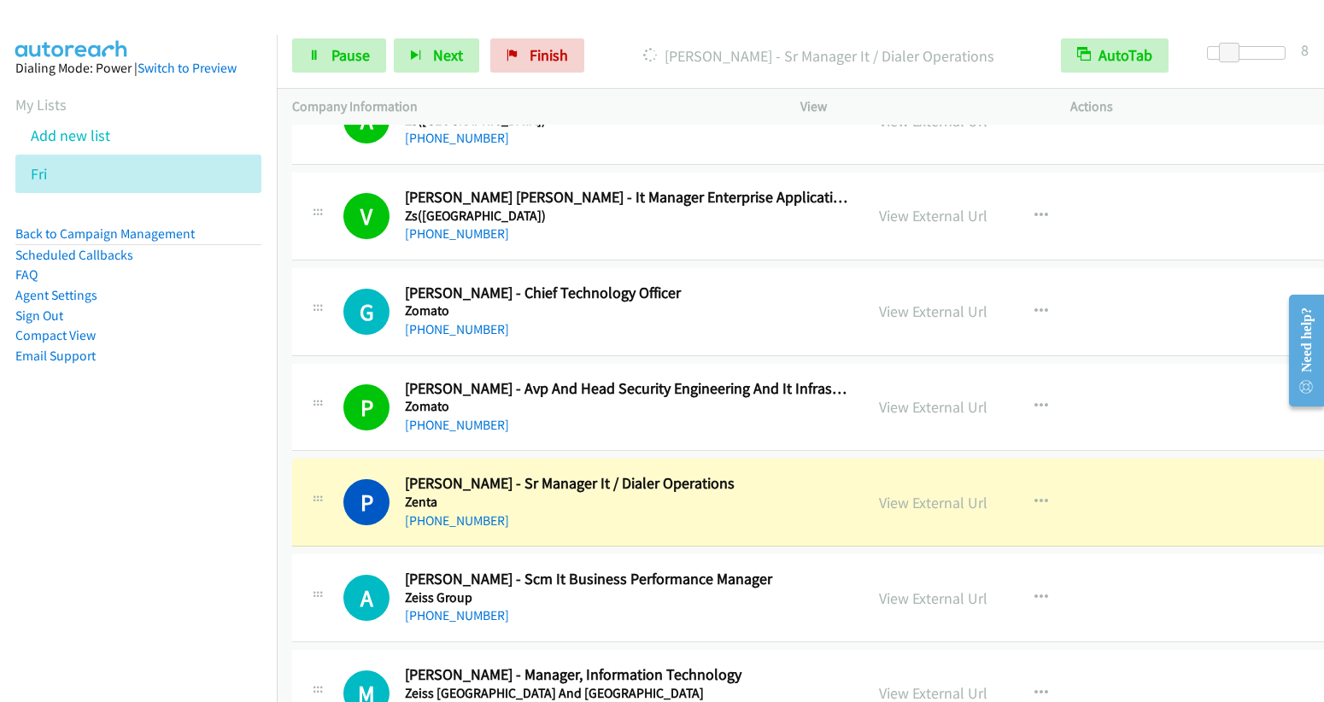
scroll to position [787, 0]
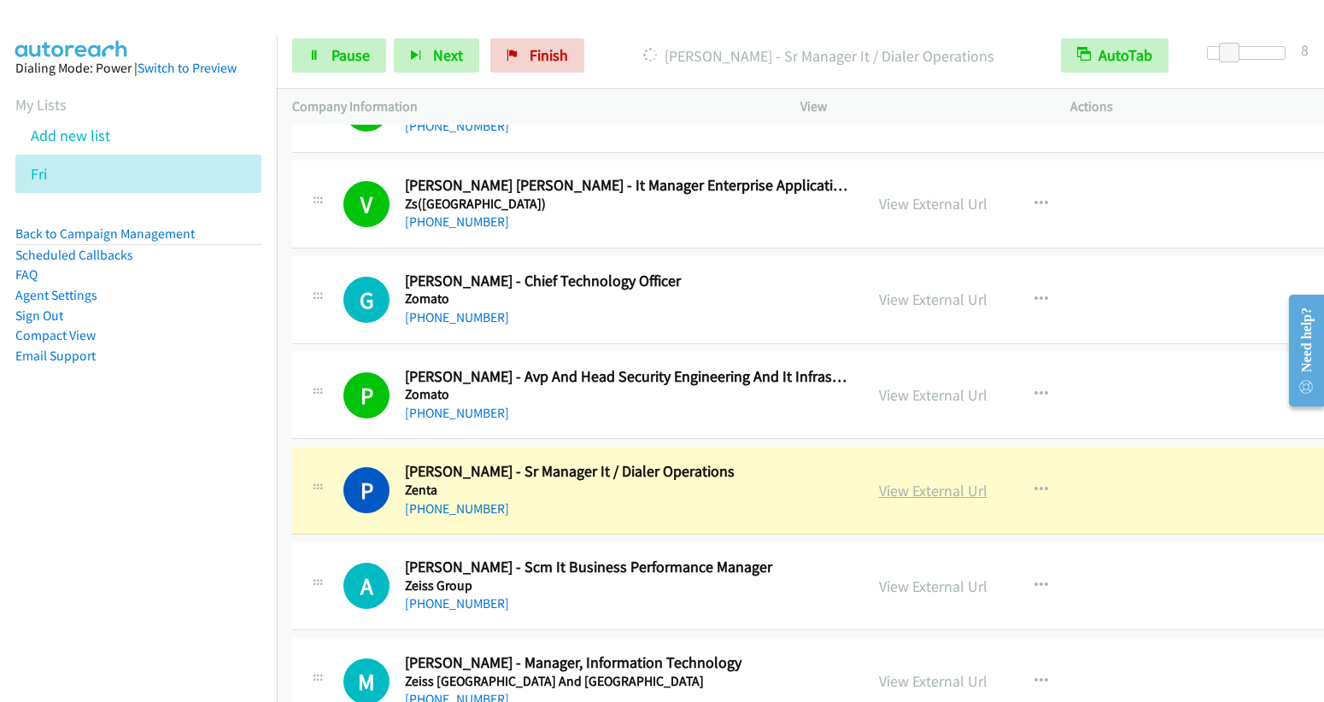
click at [918, 483] on link "View External Url" at bounding box center [933, 491] width 108 height 20
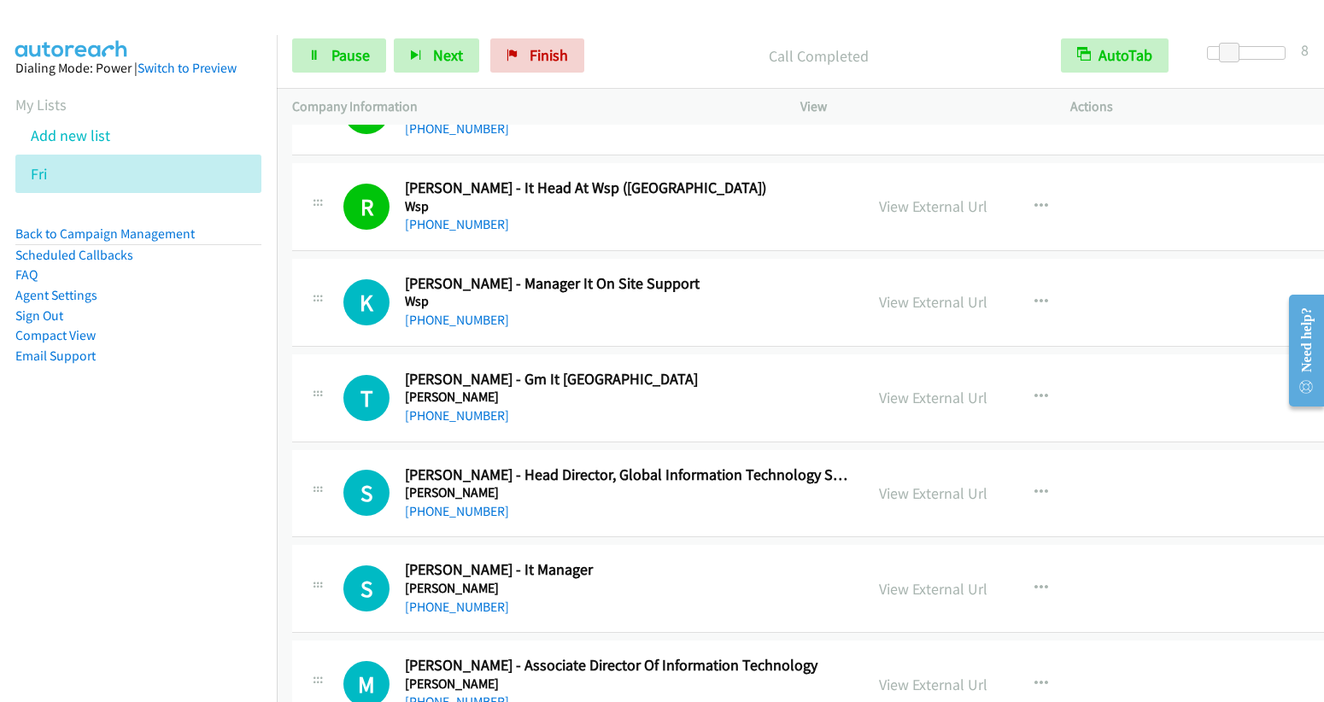
scroll to position [2793, 0]
